Goal: Find specific page/section: Find specific page/section

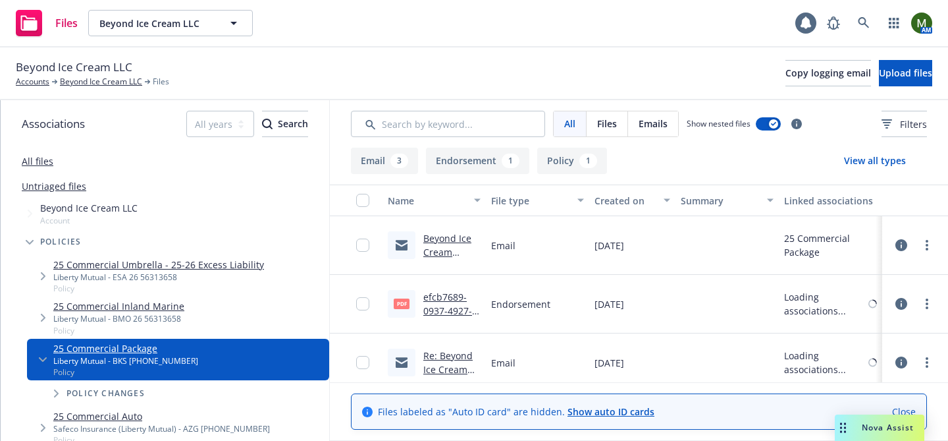
scroll to position [126, 0]
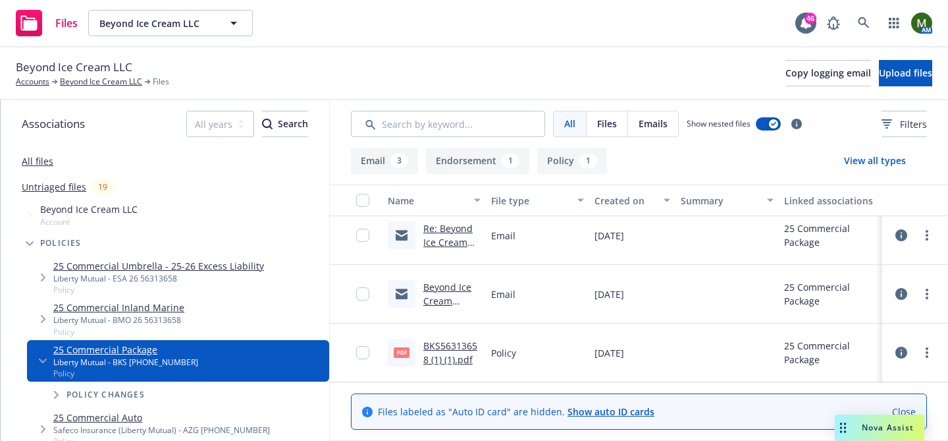
click at [455, 288] on link "Beyond Ice Cream LLC_25-26_Commercial Package_Notice of Cancellation eff [DATE]" at bounding box center [451, 342] width 57 height 123
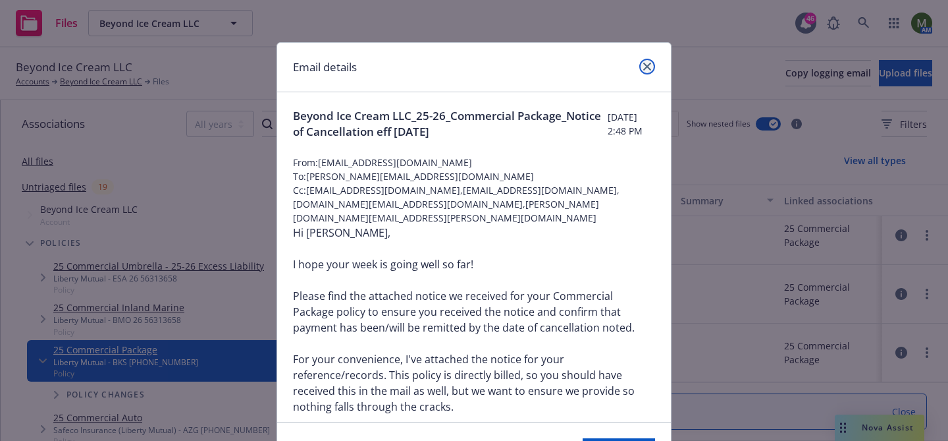
click at [645, 62] on link "close" at bounding box center [647, 67] width 16 height 16
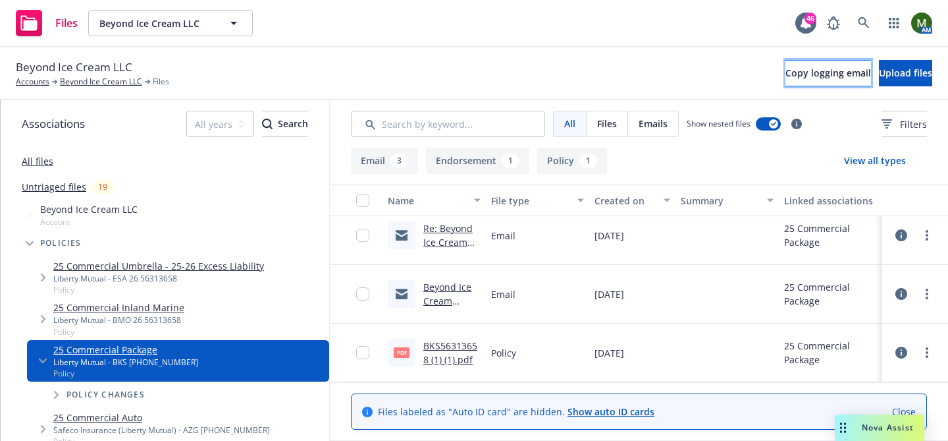
click at [790, 78] on span "Copy logging email" at bounding box center [829, 73] width 86 height 13
click at [108, 68] on span "Beyond Ice Cream LLC" at bounding box center [74, 67] width 117 height 17
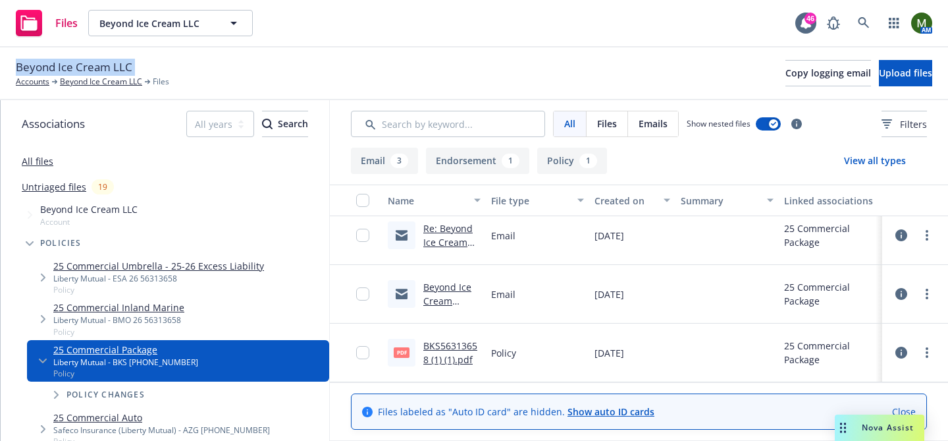
click at [108, 68] on span "Beyond Ice Cream LLC" at bounding box center [74, 67] width 117 height 17
copy span "Beyond Ice Cream LLC"
click at [117, 80] on link "Beyond Ice Cream LLC" at bounding box center [101, 82] width 82 height 12
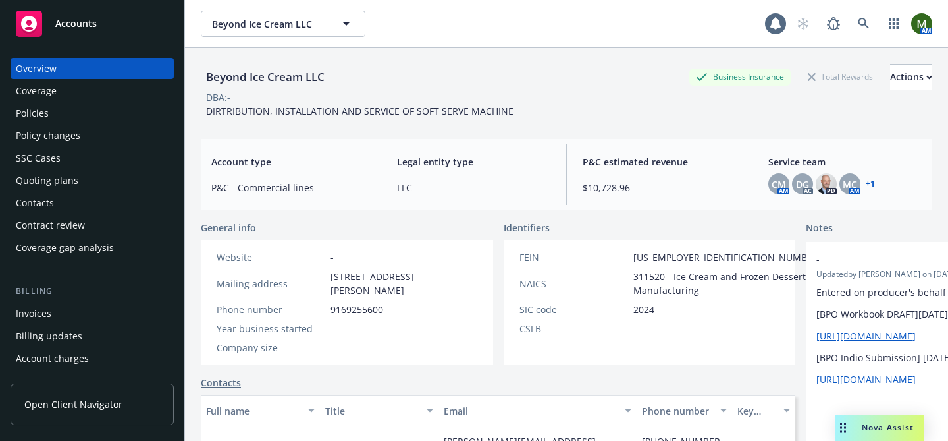
click at [49, 118] on div "Policies" at bounding box center [92, 113] width 153 height 21
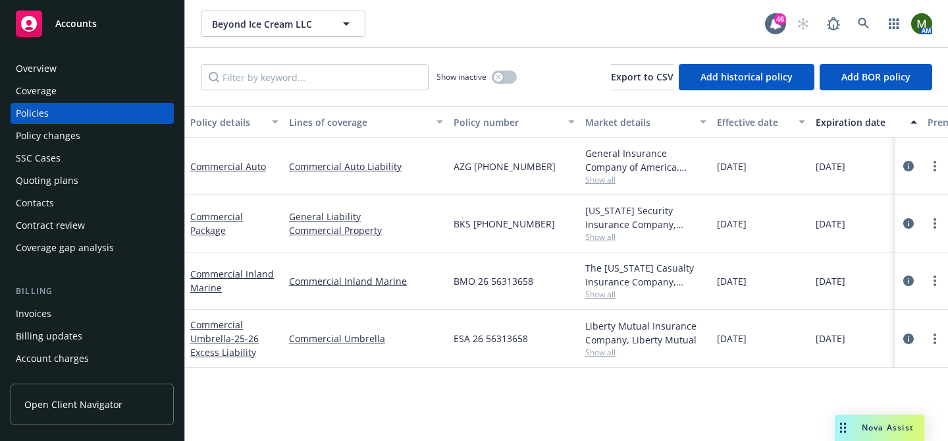
click at [479, 219] on span "BKS (26) 56313658" at bounding box center [504, 224] width 101 height 14
copy span "BKS (26) 56313658"
